Goal: Check status

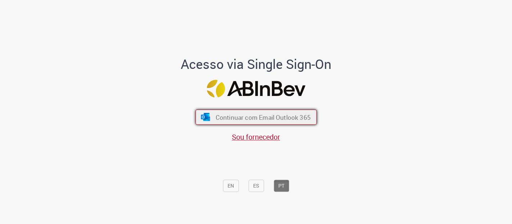
click at [254, 117] on span "Continuar com Email Outlook 365" at bounding box center [262, 117] width 95 height 8
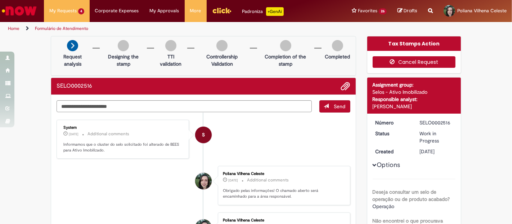
click at [402, 61] on button "Cancel Request" at bounding box center [414, 62] width 83 height 12
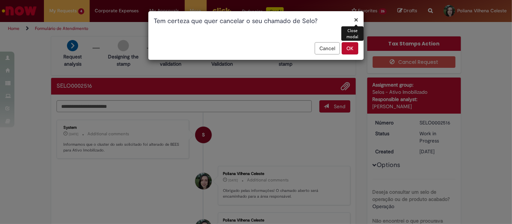
drag, startPoint x: 329, startPoint y: 49, endPoint x: 324, endPoint y: 50, distance: 5.5
click at [327, 49] on button "Cancel" at bounding box center [327, 48] width 25 height 12
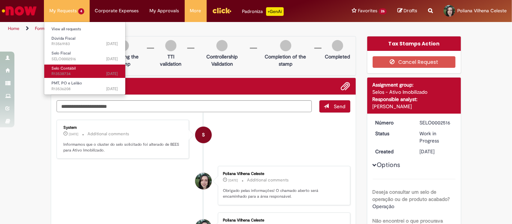
click at [76, 71] on span "15d ago 15 days ago R13538734" at bounding box center [85, 74] width 67 height 6
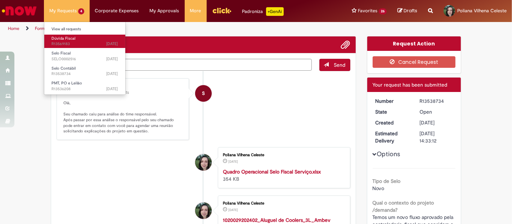
click at [77, 44] on span "5d ago 5 days ago R13569183" at bounding box center [85, 44] width 67 height 6
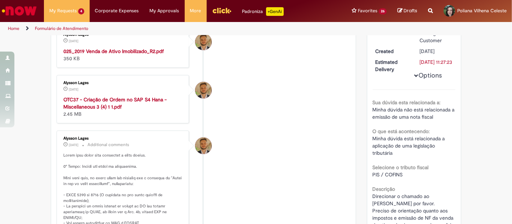
scroll to position [160, 0]
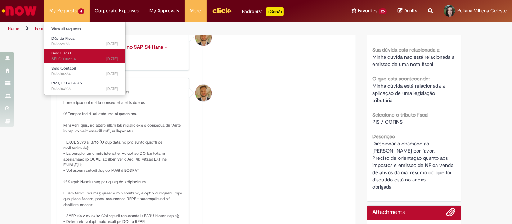
click at [73, 54] on link "Selo Fiscal 13d ago 13 days ago SELO0002516" at bounding box center [84, 55] width 81 height 13
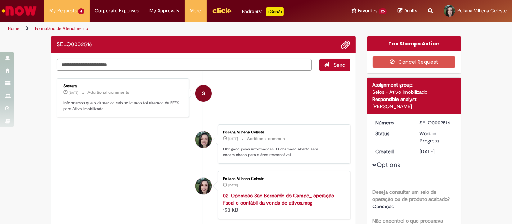
click at [226, 66] on textarea "Type your message here..." at bounding box center [184, 65] width 255 height 12
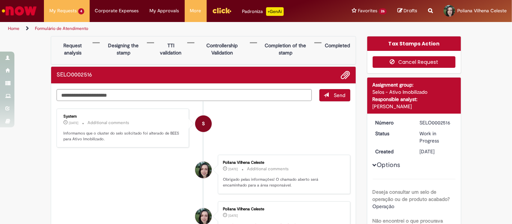
click at [413, 64] on button "Cancel Request" at bounding box center [414, 62] width 83 height 12
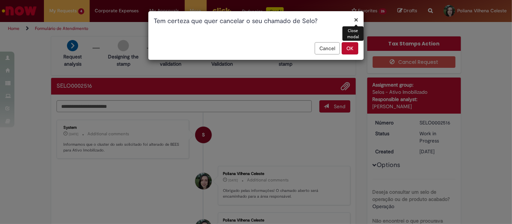
click at [350, 49] on button "OK" at bounding box center [350, 48] width 17 height 12
